Goal: Task Accomplishment & Management: Manage account settings

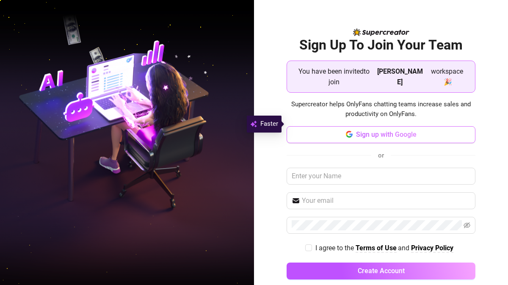
scroll to position [1, 0]
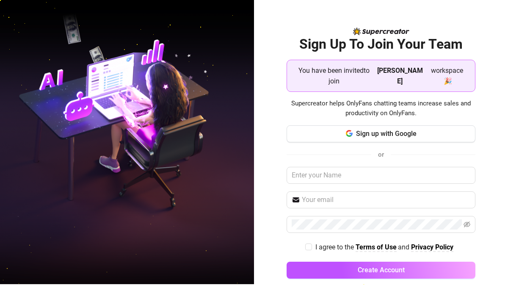
click at [373, 68] on span "You have been invited to join" at bounding box center [334, 75] width 80 height 21
click at [350, 130] on icon "button" at bounding box center [349, 133] width 7 height 7
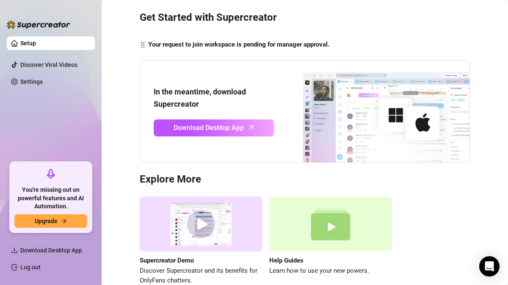
scroll to position [27, 0]
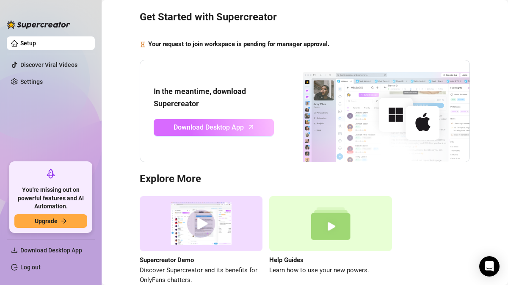
click at [204, 124] on span "Download Desktop App" at bounding box center [208, 127] width 70 height 11
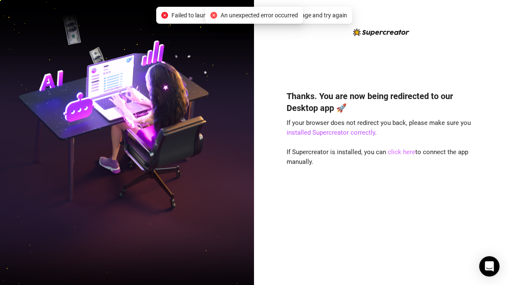
click at [399, 151] on link "click here" at bounding box center [400, 152] width 27 height 8
click at [397, 150] on link "click here" at bounding box center [400, 152] width 27 height 8
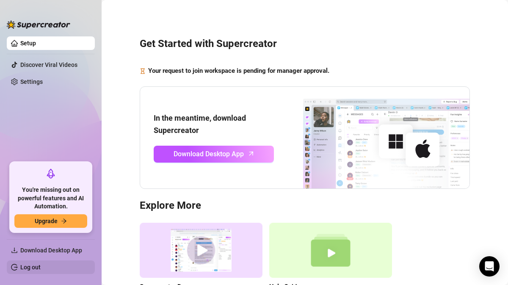
click at [24, 265] on link "Log out" at bounding box center [30, 266] width 20 height 7
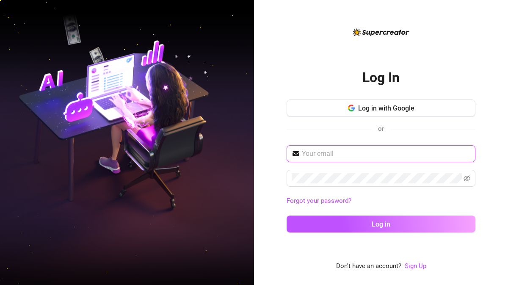
click at [359, 151] on input "text" at bounding box center [386, 153] width 168 height 10
paste input "[EMAIL_ADDRESS][DOMAIN_NAME]"
type input "[EMAIL_ADDRESS][DOMAIN_NAME]"
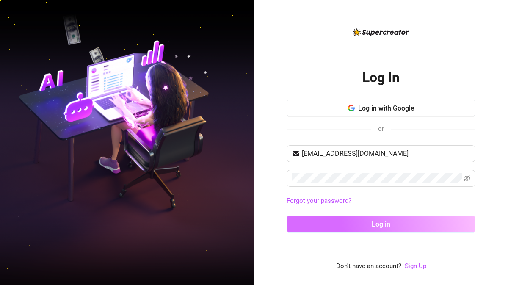
click at [337, 219] on button "Log in" at bounding box center [380, 223] width 189 height 17
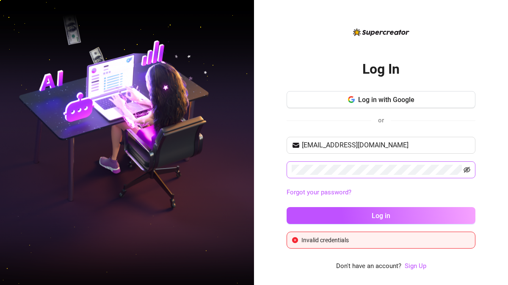
click at [469, 167] on icon "eye-invisible" at bounding box center [466, 169] width 7 height 7
click at [494, 167] on div "Log In Log in with Google or [EMAIL_ADDRESS][DOMAIN_NAME] Forgot your password?…" at bounding box center [381, 142] width 254 height 285
click at [436, 146] on input "[EMAIL_ADDRESS][DOMAIN_NAME]" at bounding box center [386, 145] width 168 height 10
click at [487, 135] on div "Log In Log in with Google or [EMAIL_ADDRESS][DOMAIN_NAME] Forgot your password?…" at bounding box center [381, 142] width 254 height 285
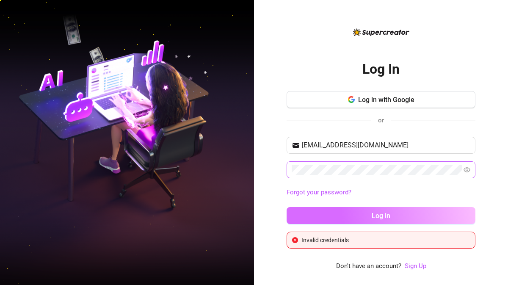
click at [358, 215] on button "Log in" at bounding box center [380, 215] width 189 height 17
click at [340, 219] on button "Log in" at bounding box center [380, 215] width 189 height 17
